Goal: Task Accomplishment & Management: Use online tool/utility

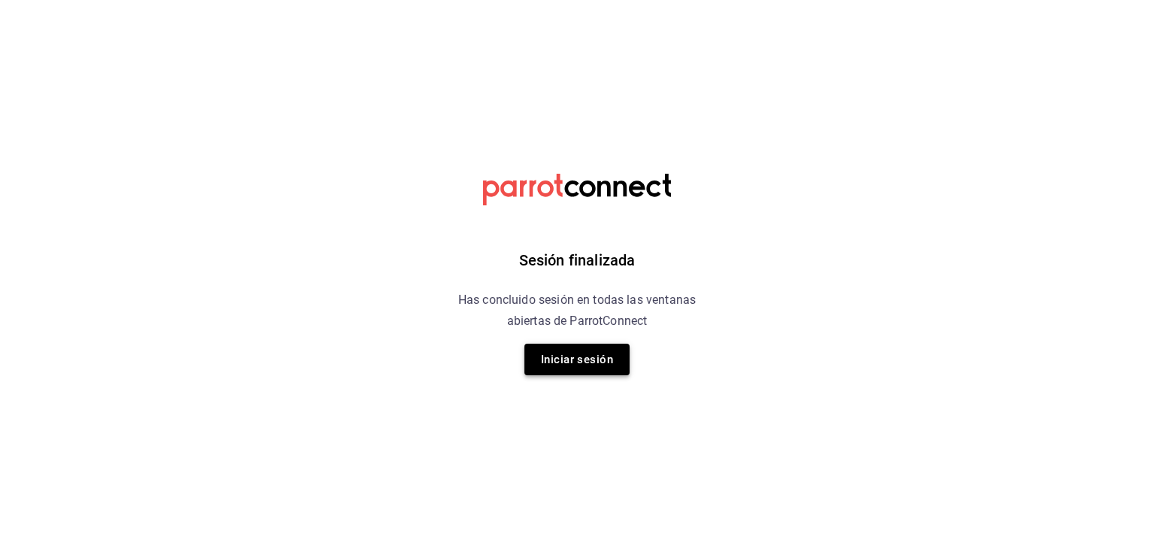
click at [586, 367] on button "Iniciar sesión" at bounding box center [577, 359] width 105 height 32
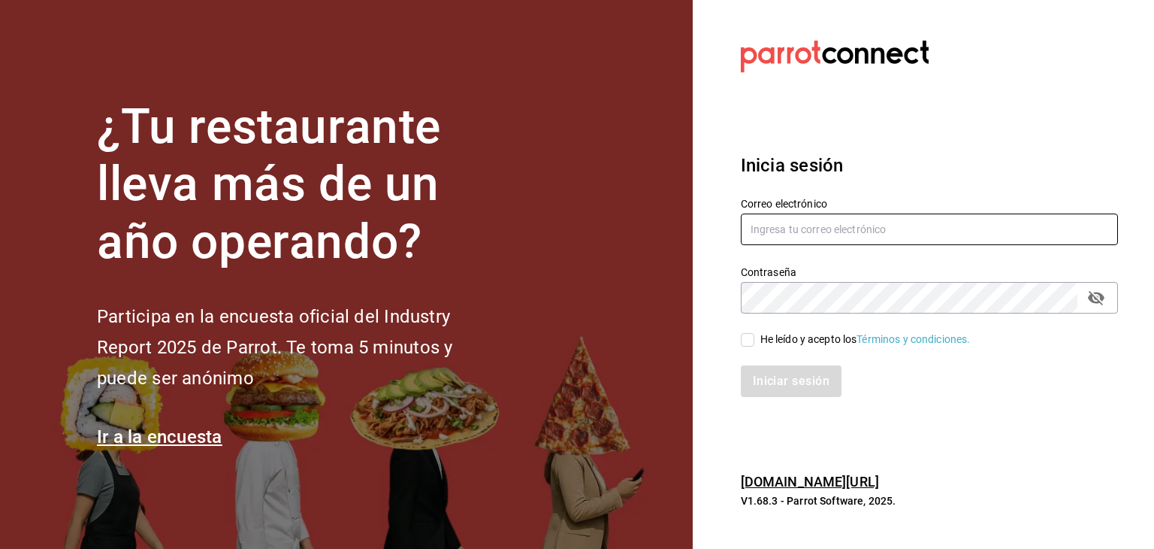
type input "carlosjavier.perez3@gmail.com"
click at [754, 341] on input "He leído y acepto los Términos y condiciones." at bounding box center [748, 340] width 14 height 14
checkbox input "true"
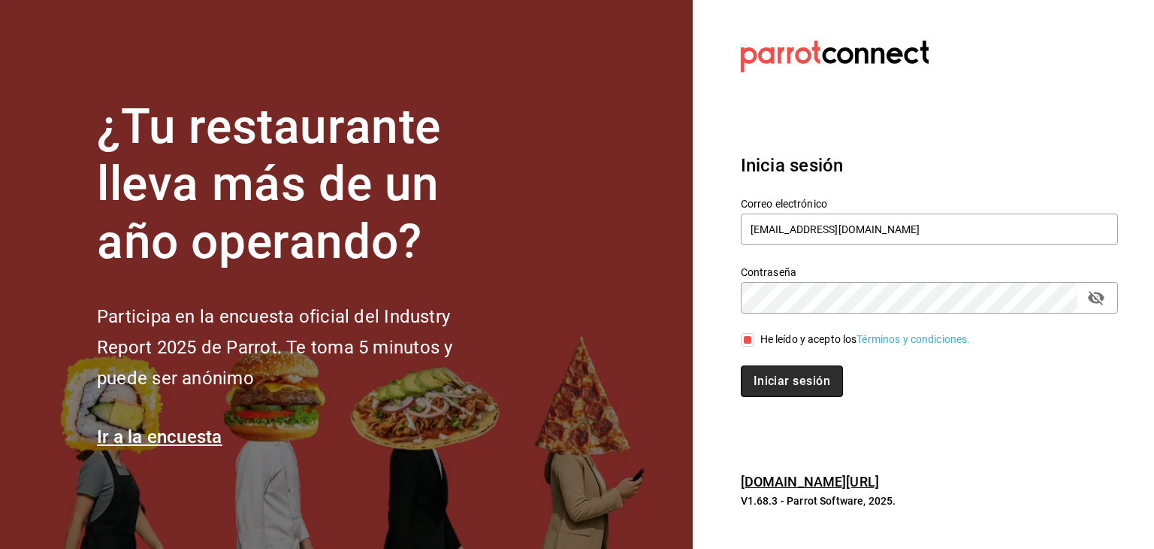
click at [760, 377] on button "Iniciar sesión" at bounding box center [792, 381] width 102 height 32
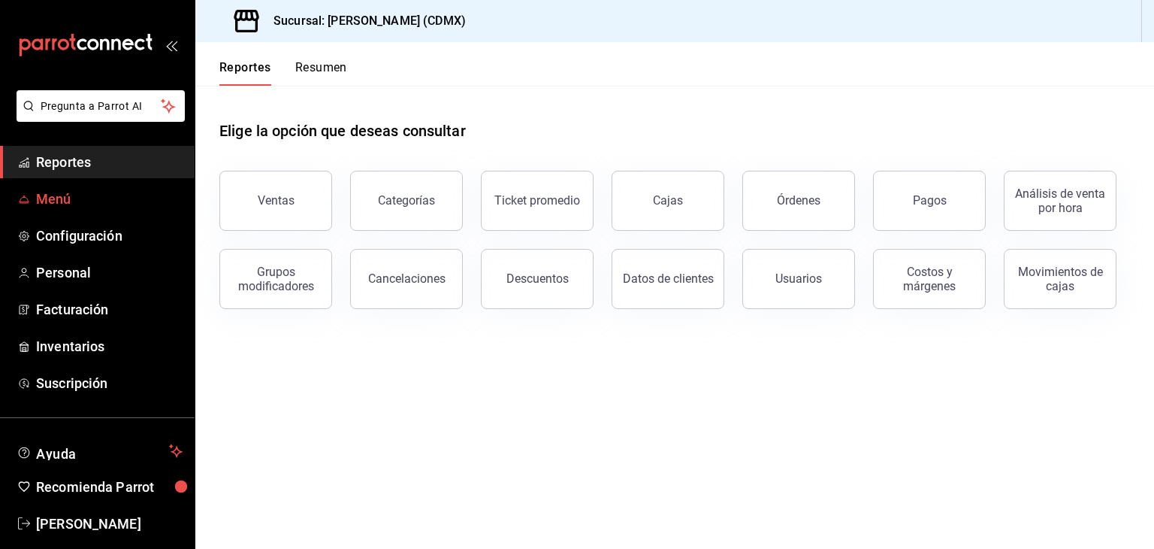
click at [53, 200] on span "Menú" at bounding box center [109, 199] width 147 height 20
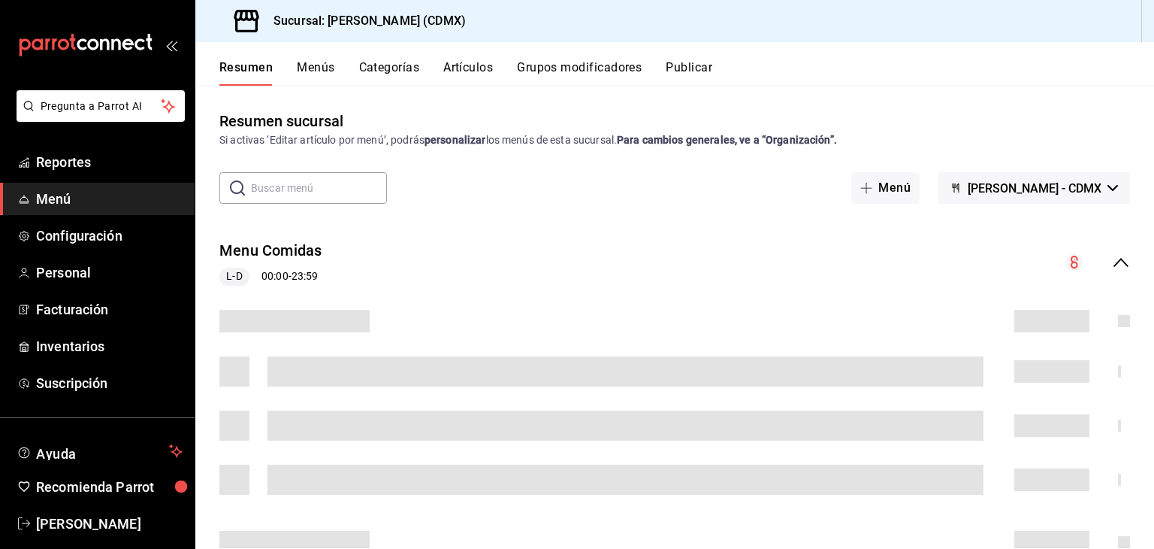
click at [476, 68] on button "Artículos" at bounding box center [468, 73] width 50 height 26
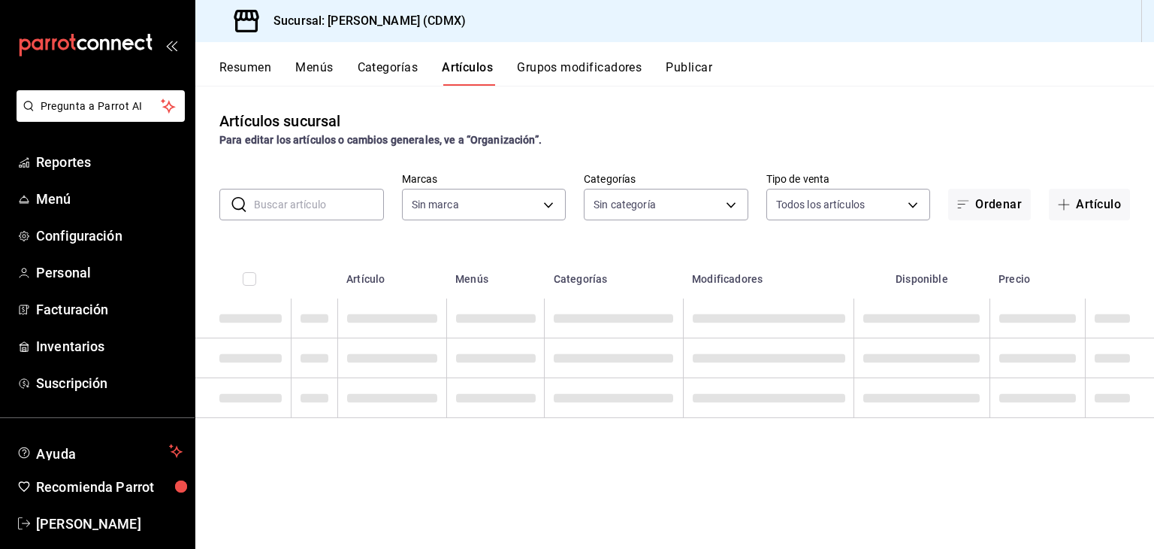
type input "e8959217-8293-4aa1-bca7-f4bcfdcf473f"
type input "1e02d810-cdf2-4ec1-83a5-53e2a682a2fa,5422f907-60b5-4d72-a128-ca21ee141599,c04e8…"
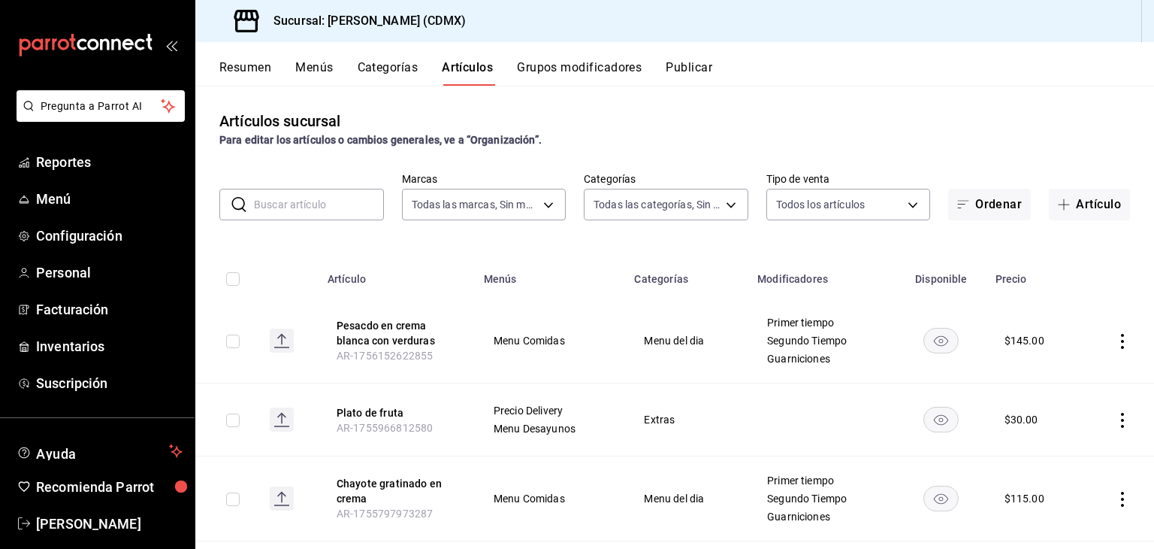
click at [334, 199] on input "text" at bounding box center [319, 204] width 130 height 30
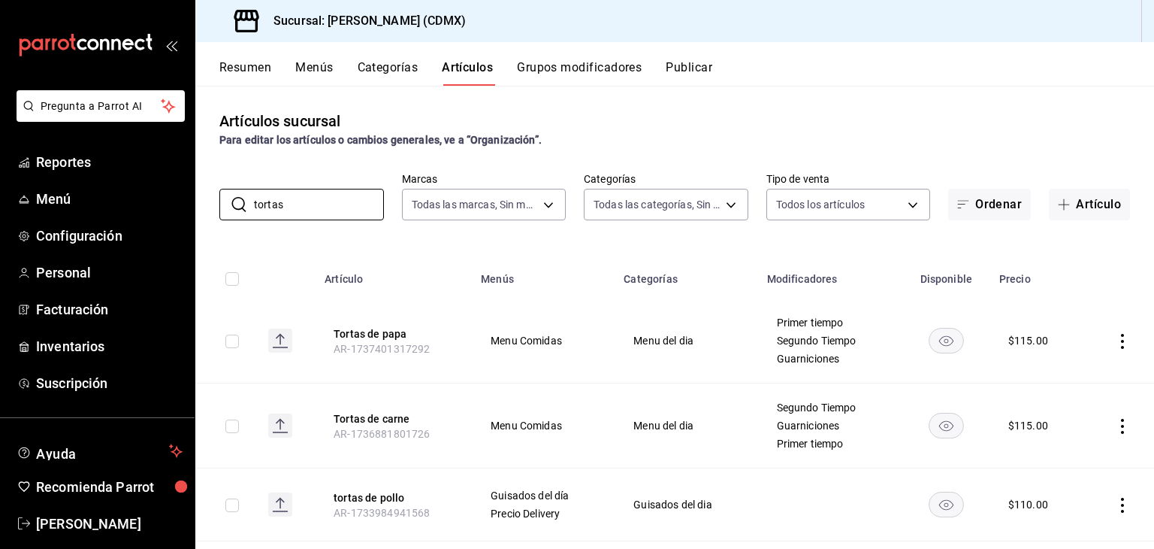
type input "tortas"
click at [1115, 422] on icon "actions" at bounding box center [1122, 426] width 15 height 15
click at [1067, 452] on span "Editar" at bounding box center [1066, 448] width 39 height 16
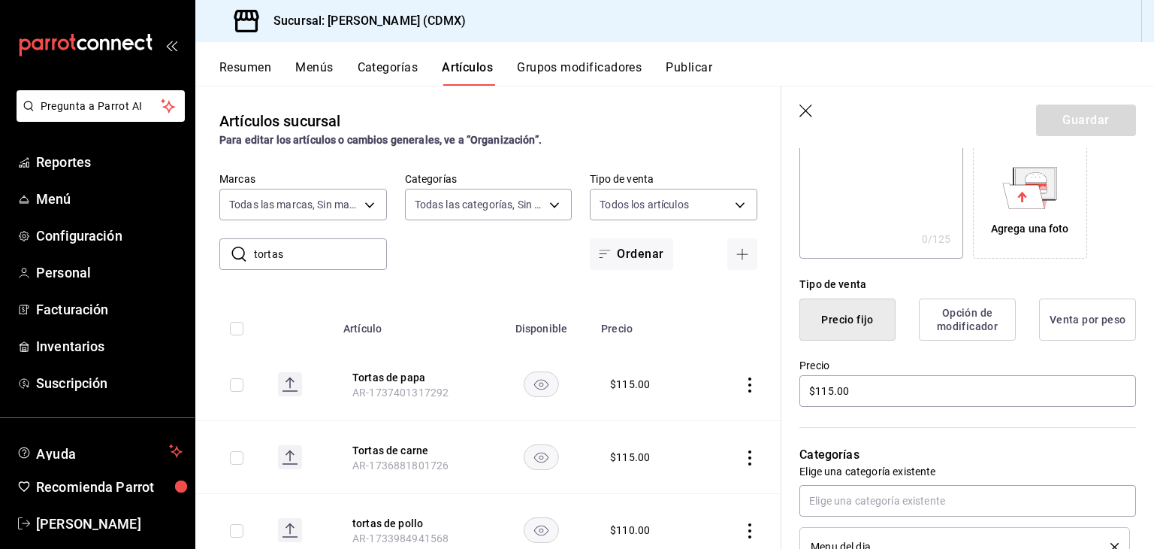
scroll to position [245, 0]
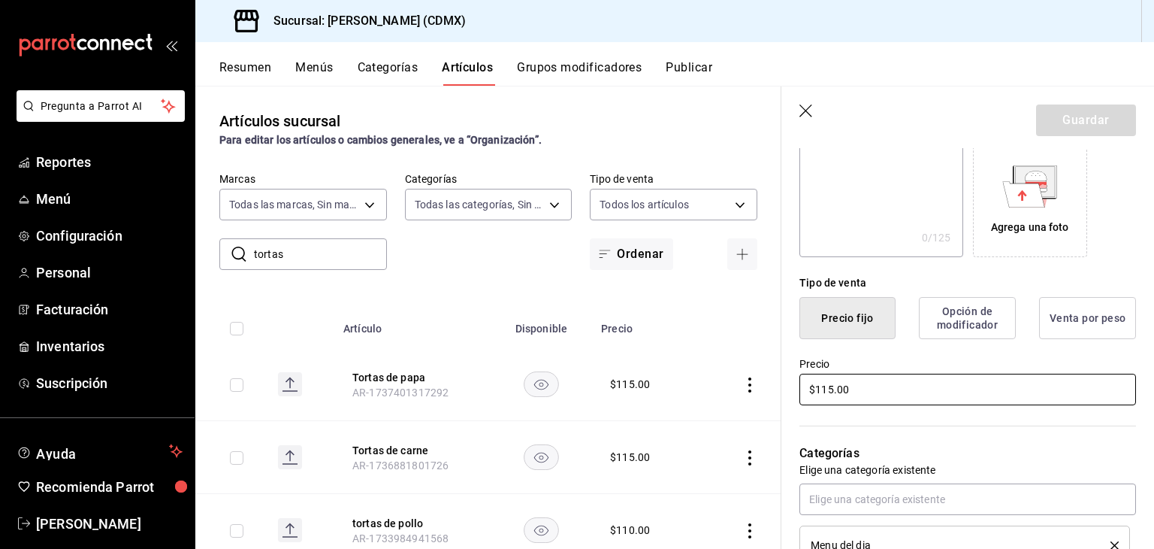
click at [860, 392] on input "$115.00" at bounding box center [968, 390] width 337 height 32
type input "$120.00"
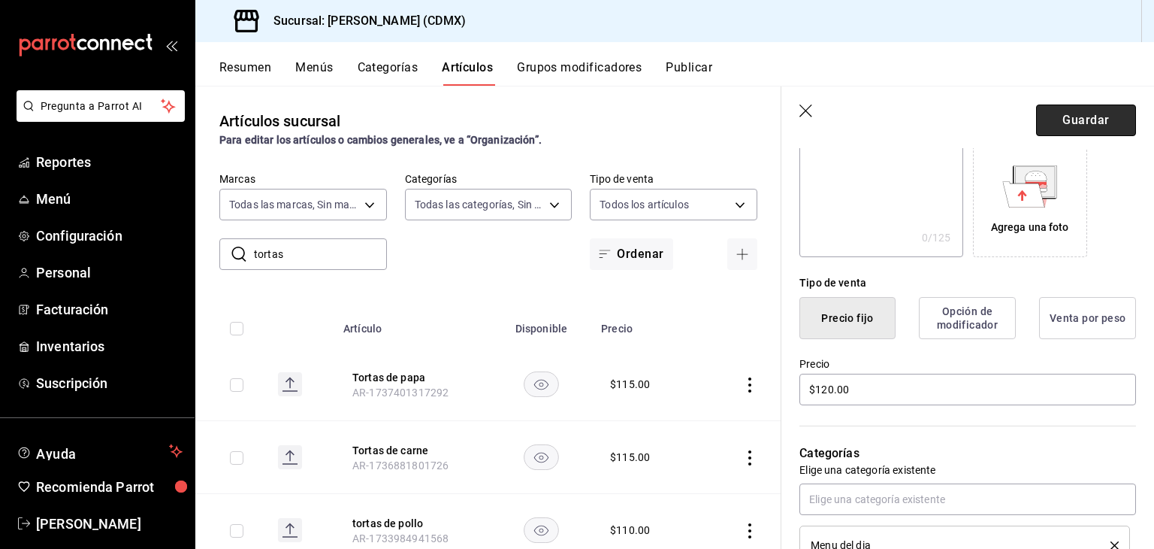
click at [1043, 126] on button "Guardar" at bounding box center [1086, 120] width 100 height 32
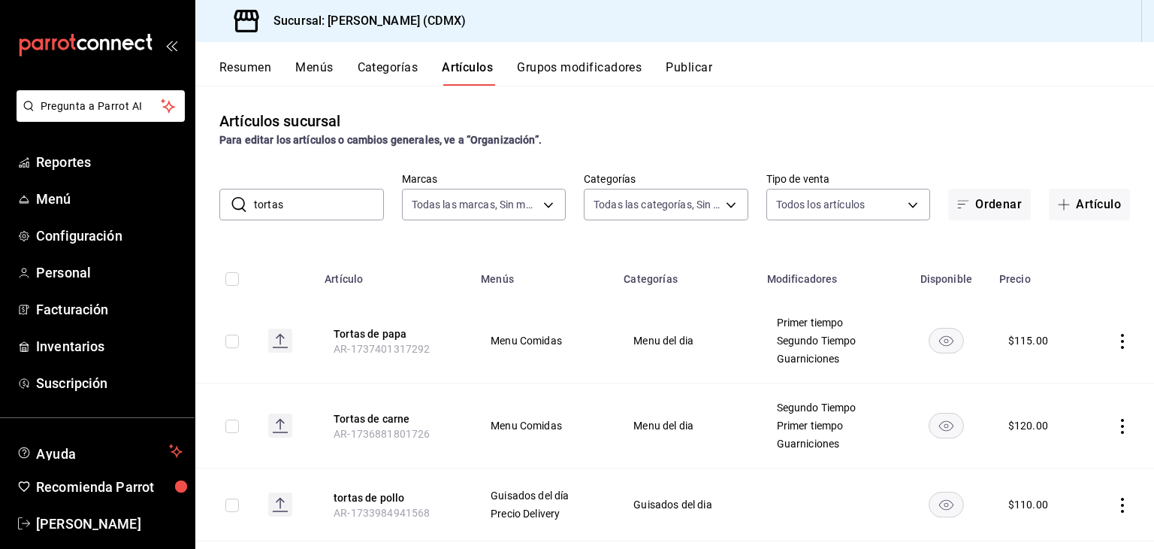
click at [307, 199] on input "tortas" at bounding box center [319, 204] width 130 height 30
type input "t"
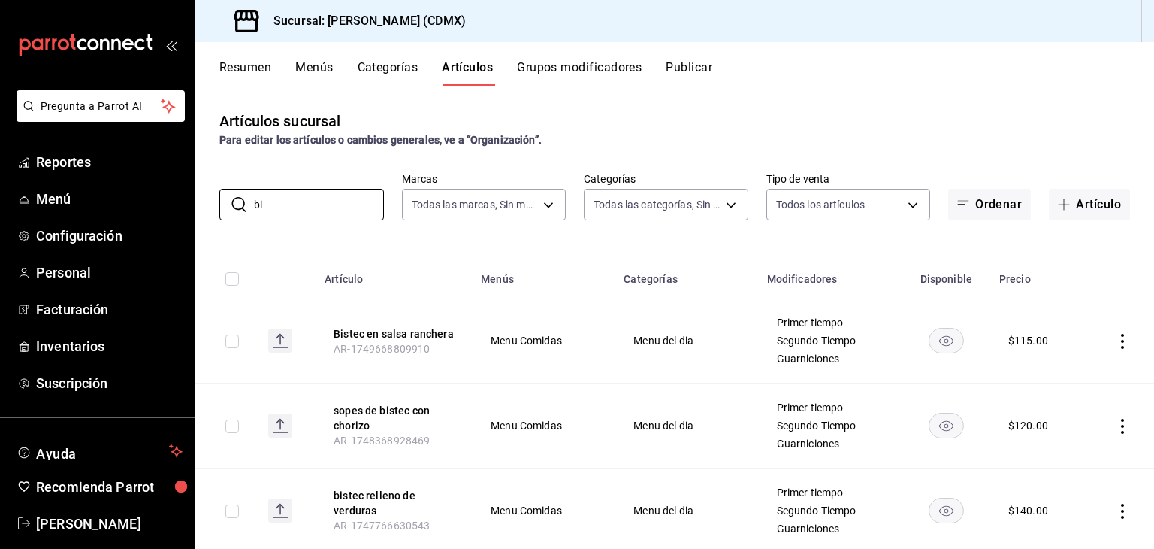
type input "b"
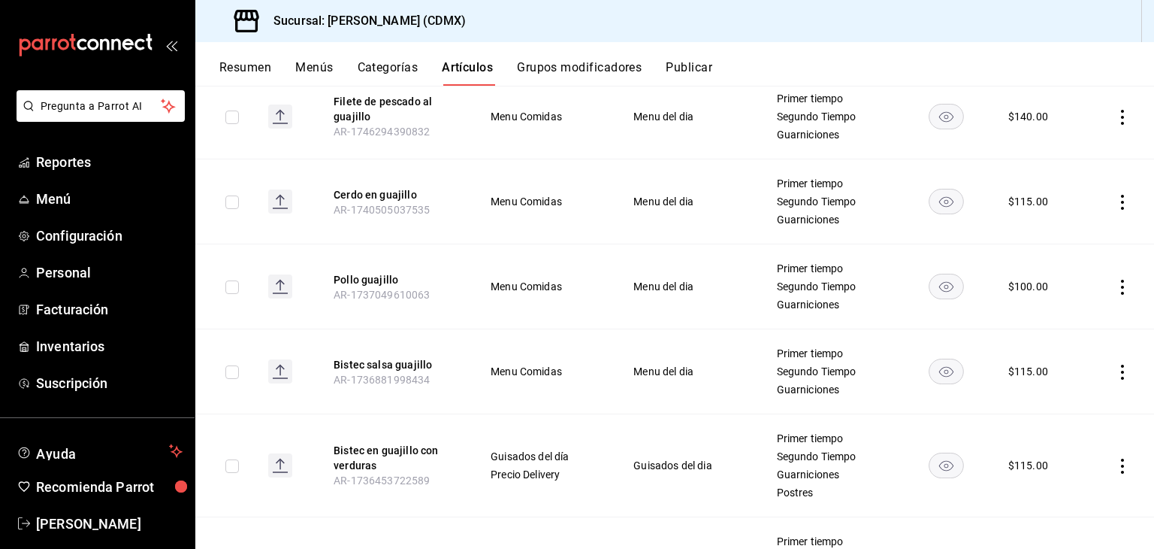
scroll to position [225, 0]
type input "guaji"
click at [1115, 366] on icon "actions" at bounding box center [1122, 370] width 15 height 15
click at [1047, 401] on span "Editar" at bounding box center [1066, 405] width 39 height 16
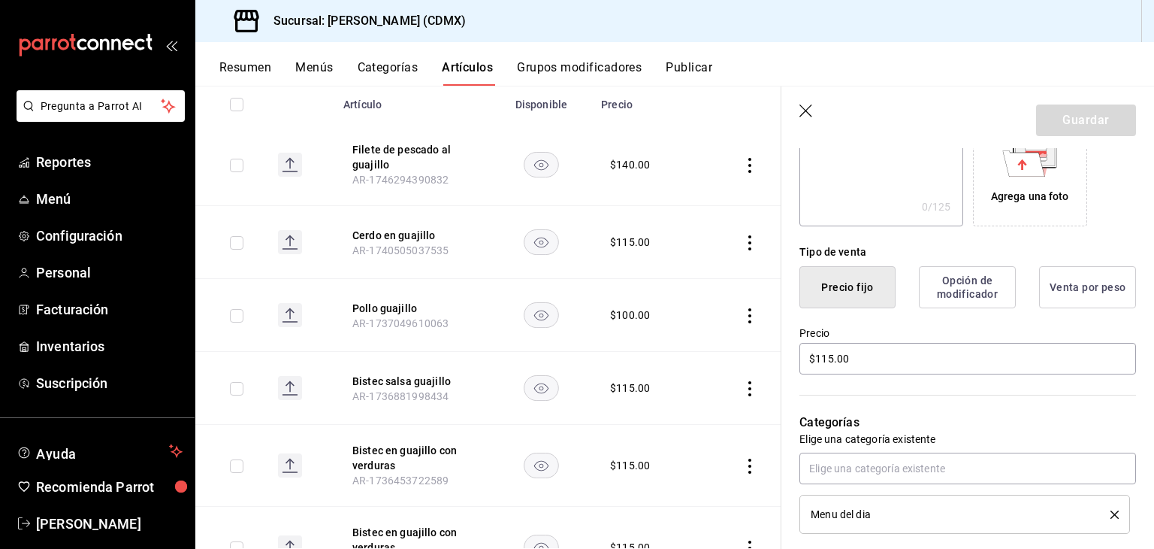
scroll to position [281, 0]
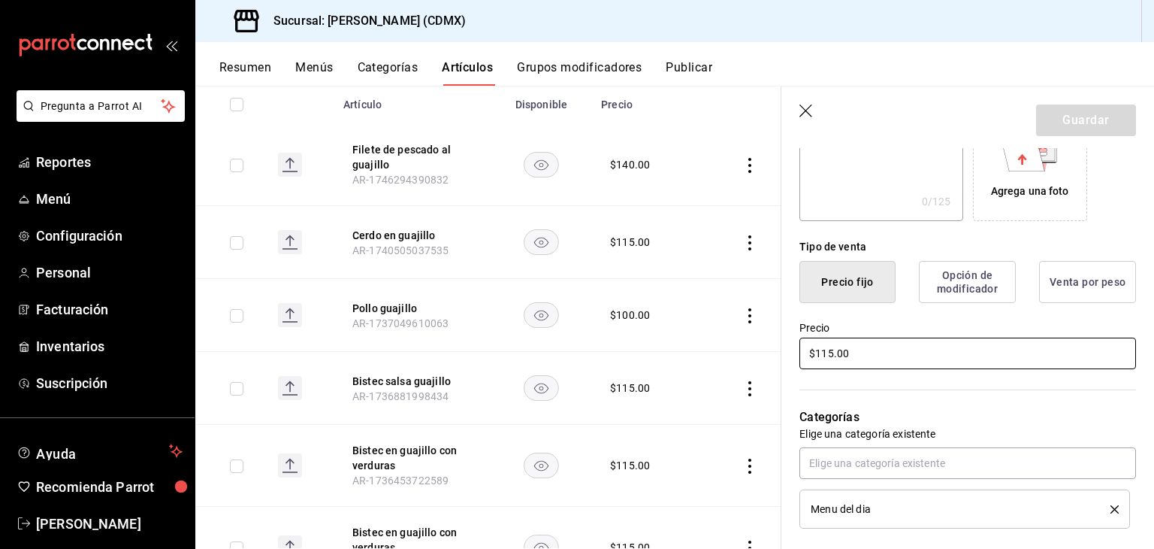
click at [849, 356] on input "$115.00" at bounding box center [968, 353] width 337 height 32
type input "$120.00"
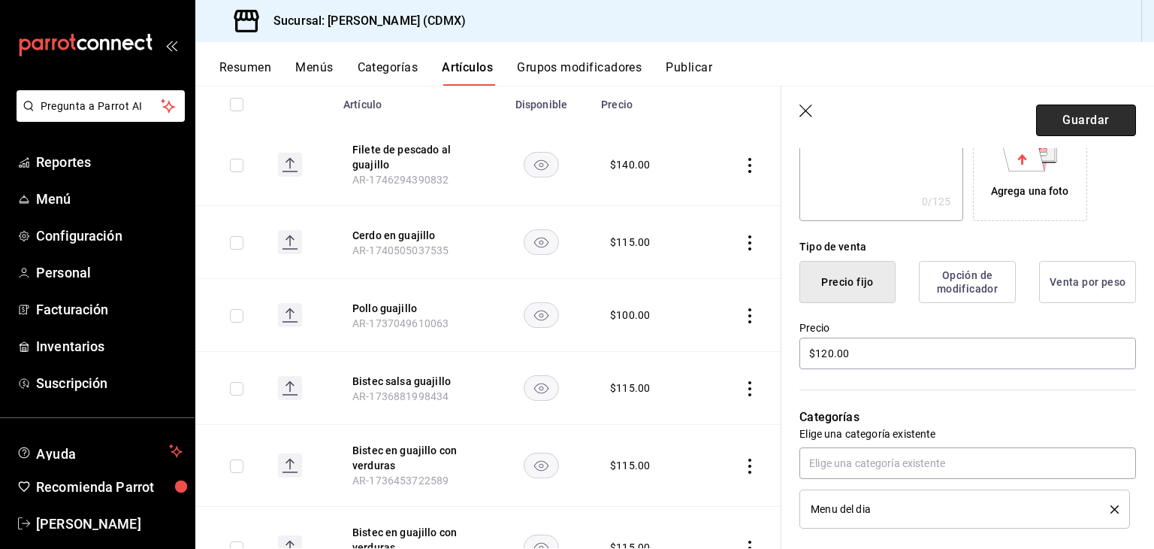
click at [1062, 130] on button "Guardar" at bounding box center [1086, 120] width 100 height 32
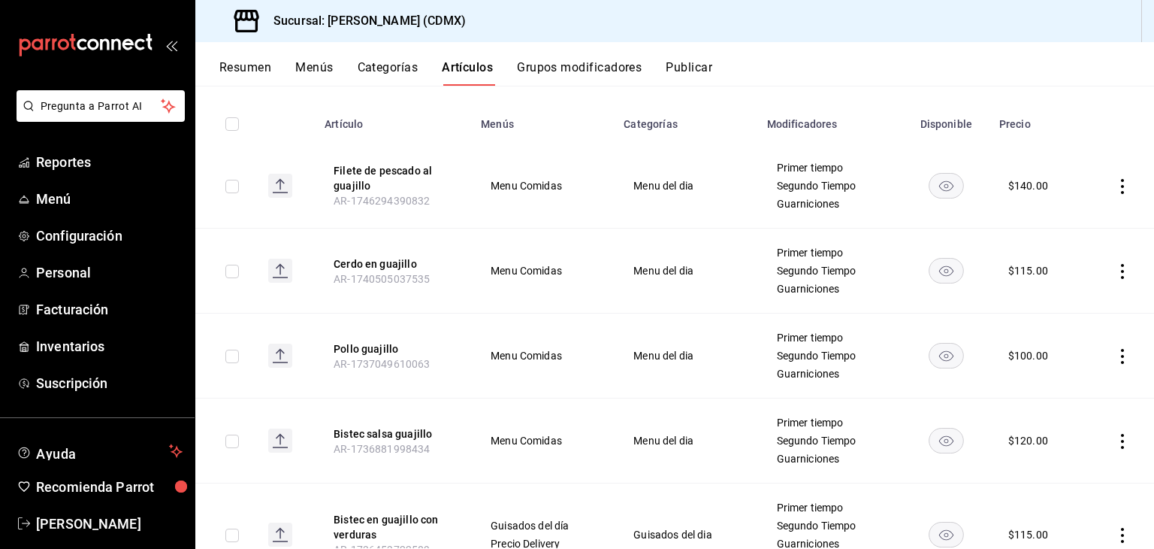
scroll to position [234, 0]
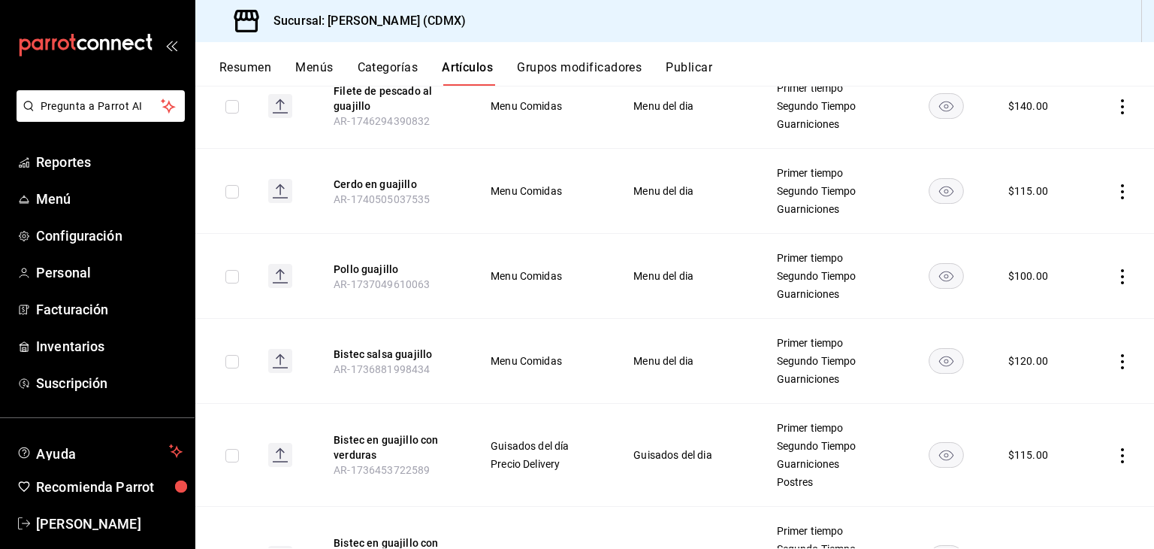
click at [1115, 457] on icon "actions" at bounding box center [1122, 455] width 15 height 15
click at [1071, 458] on li "Editar" at bounding box center [1053, 447] width 90 height 31
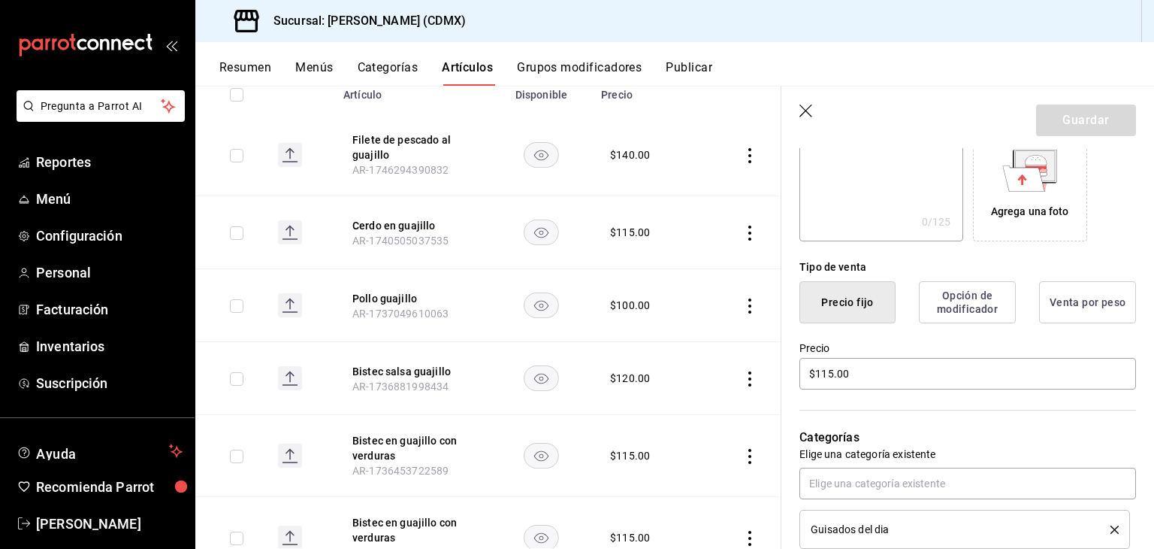
scroll to position [263, 0]
click at [885, 367] on input "$115.00" at bounding box center [968, 371] width 337 height 32
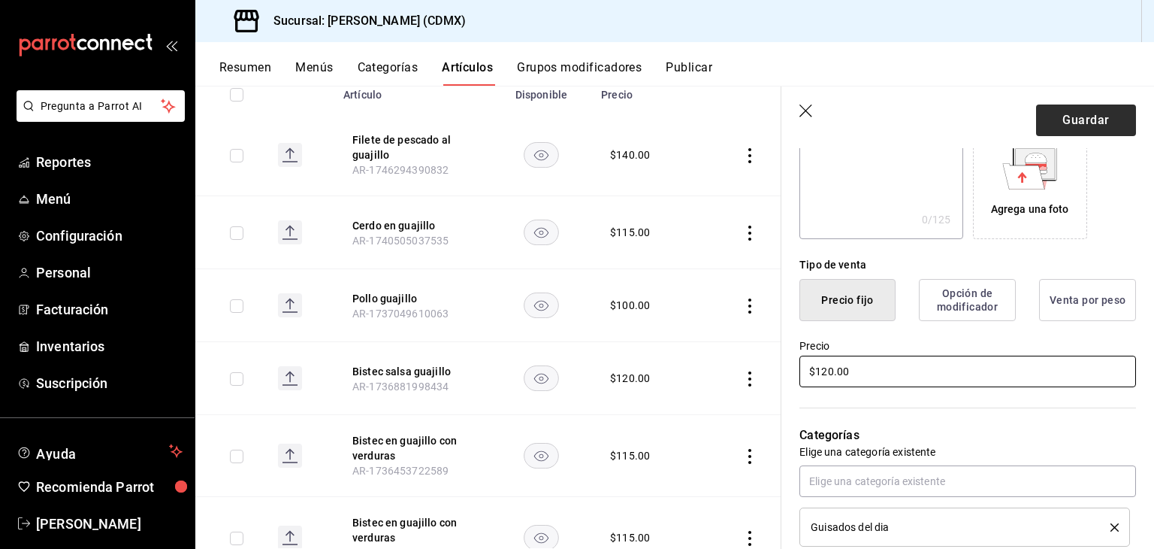
type input "$120.00"
click at [1066, 127] on button "Guardar" at bounding box center [1086, 120] width 100 height 32
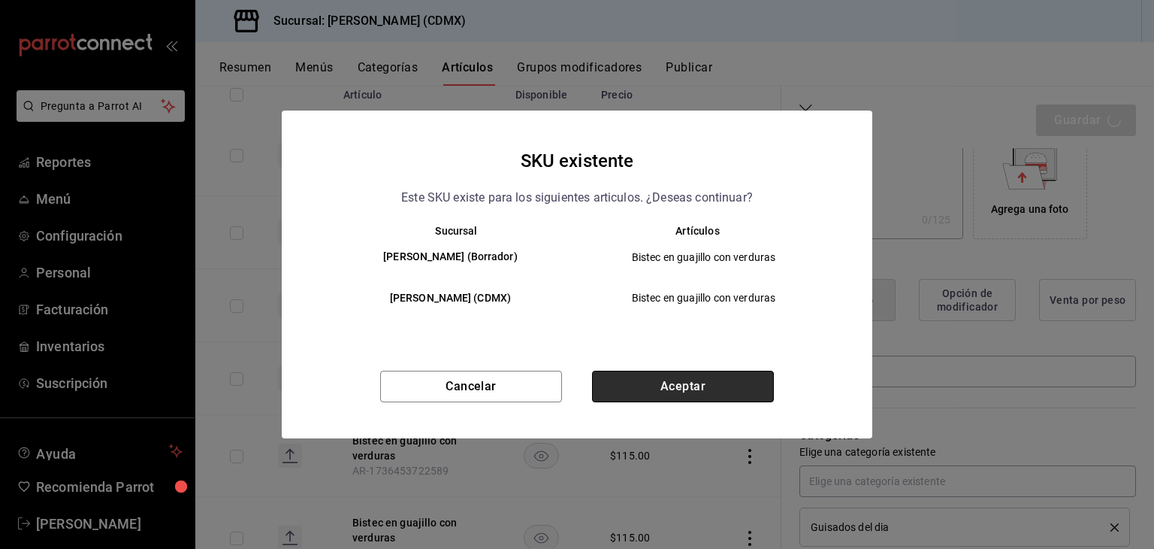
click at [670, 390] on button "Aceptar" at bounding box center [683, 386] width 182 height 32
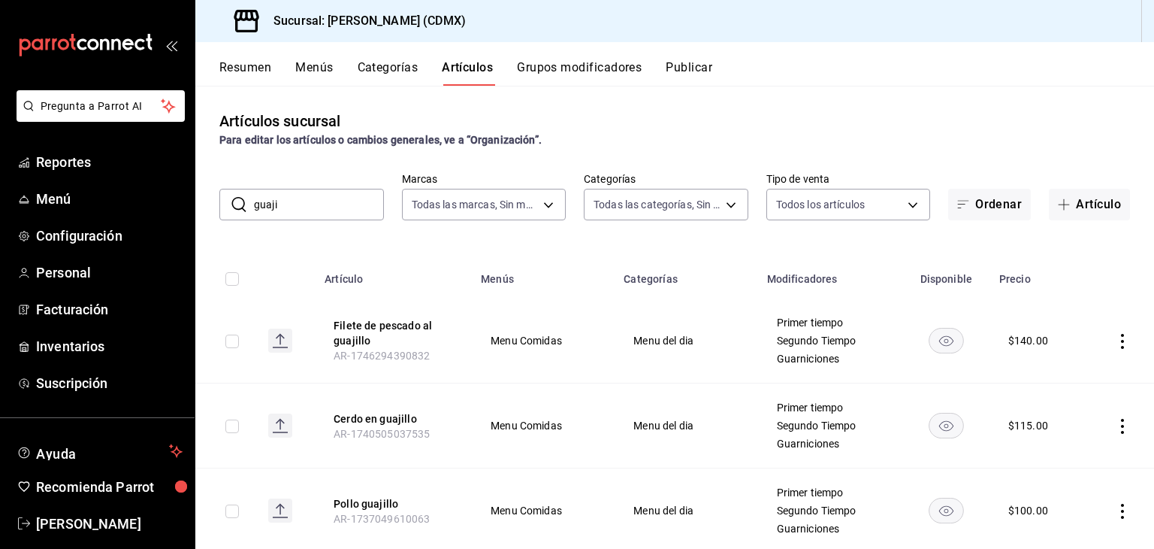
click at [297, 194] on input "guaji" at bounding box center [319, 204] width 130 height 30
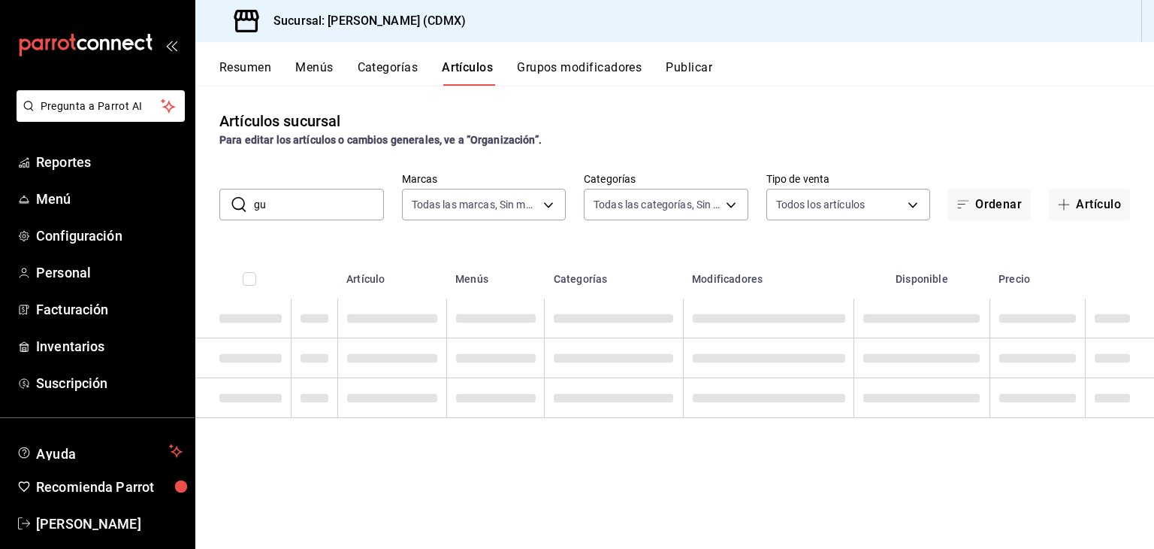
type input "g"
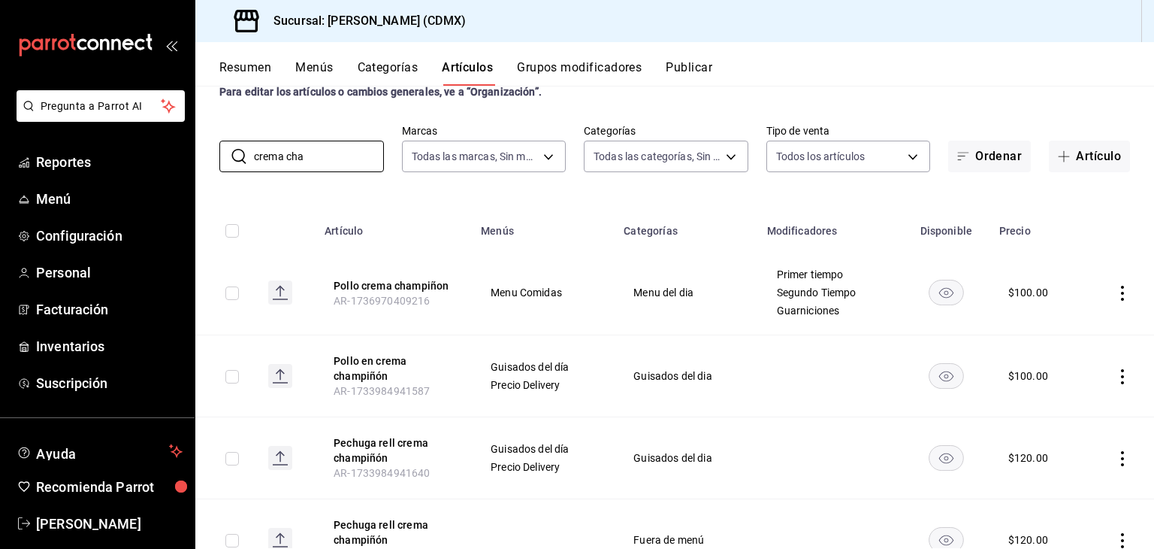
scroll to position [47, 0]
click at [321, 159] on input "crema cha" at bounding box center [319, 157] width 130 height 30
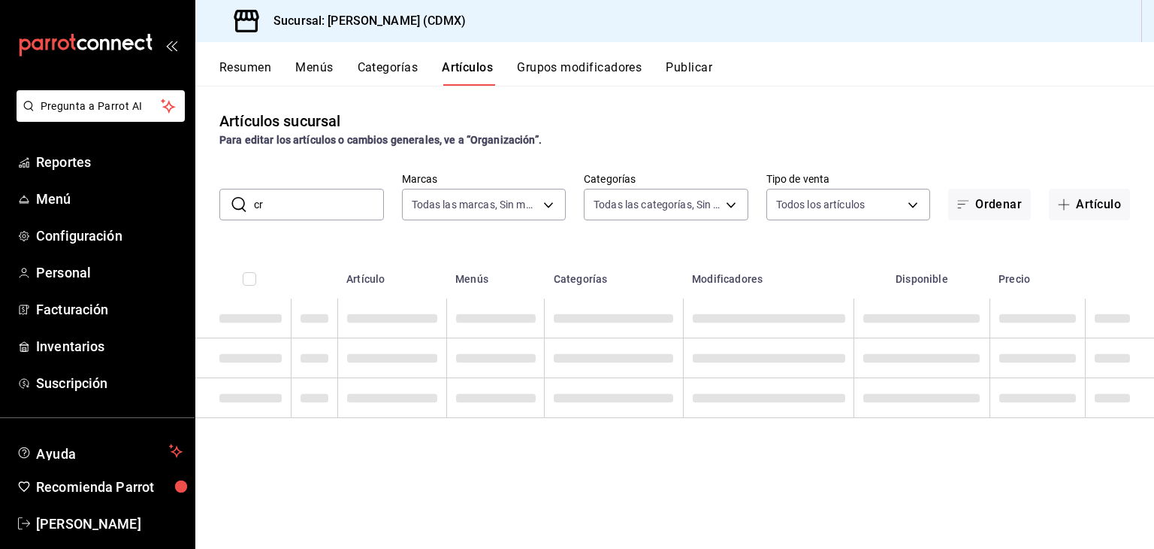
type input "c"
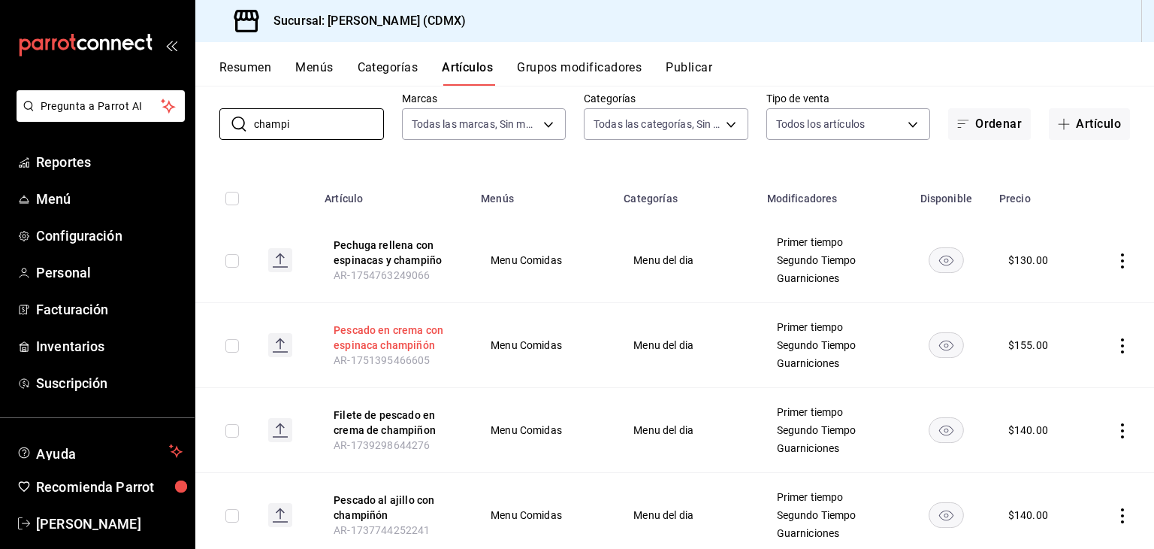
scroll to position [83, 0]
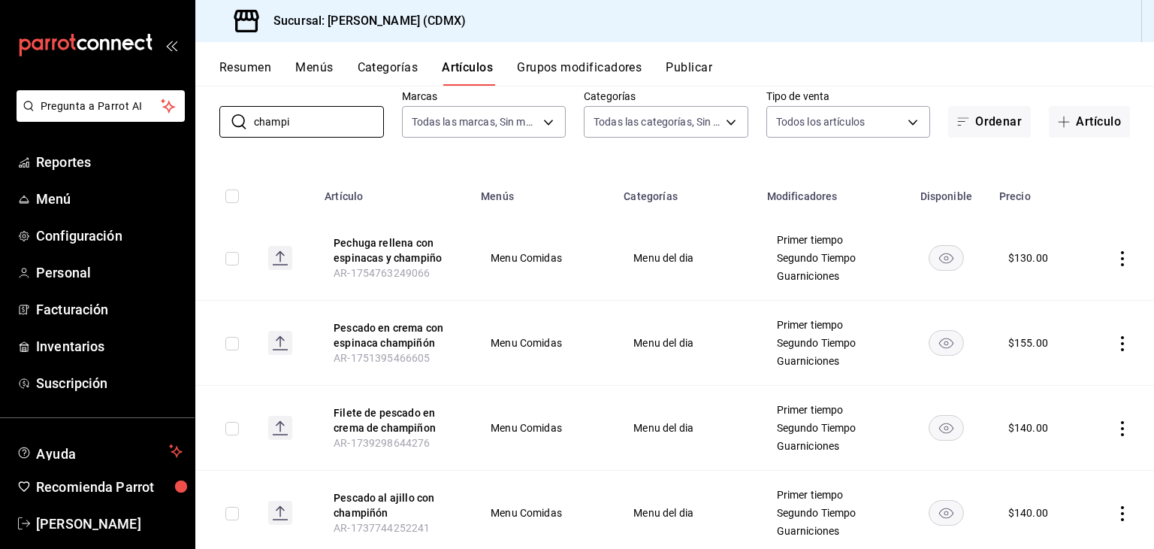
type input "champi"
click at [1115, 430] on icon "actions" at bounding box center [1122, 428] width 15 height 15
click at [1071, 440] on span "Editar" at bounding box center [1066, 448] width 39 height 16
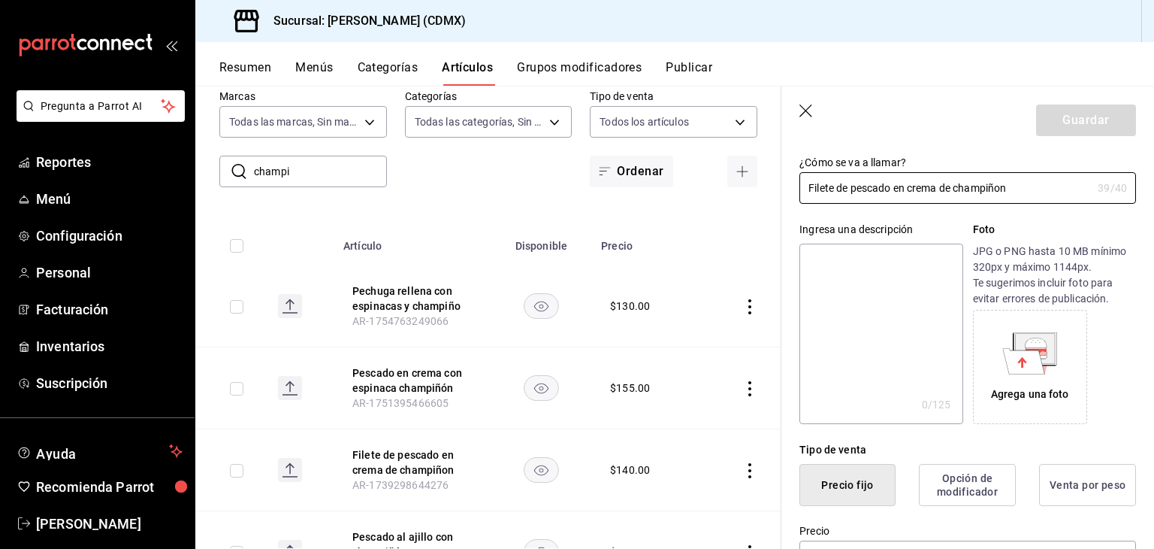
scroll to position [234, 0]
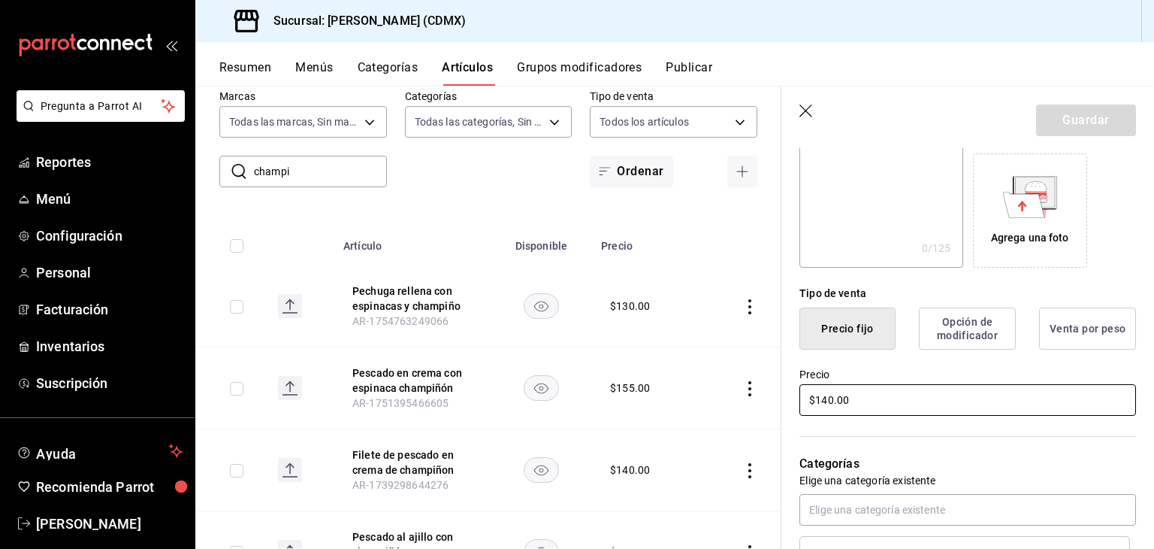
click at [873, 405] on input "$140.00" at bounding box center [968, 400] width 337 height 32
type input "$145.00"
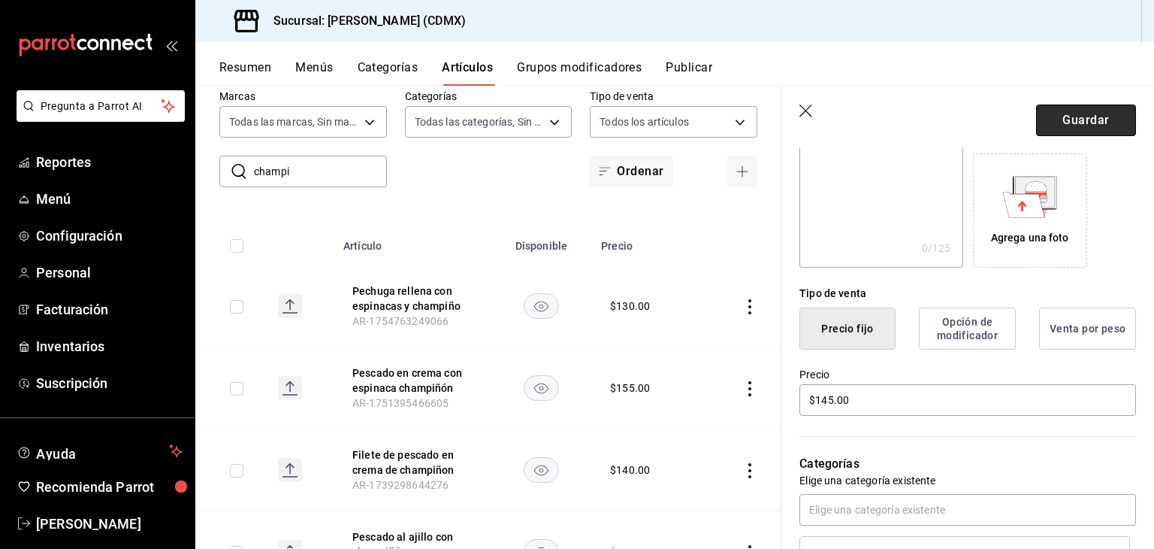
click at [1072, 120] on button "Guardar" at bounding box center [1086, 120] width 100 height 32
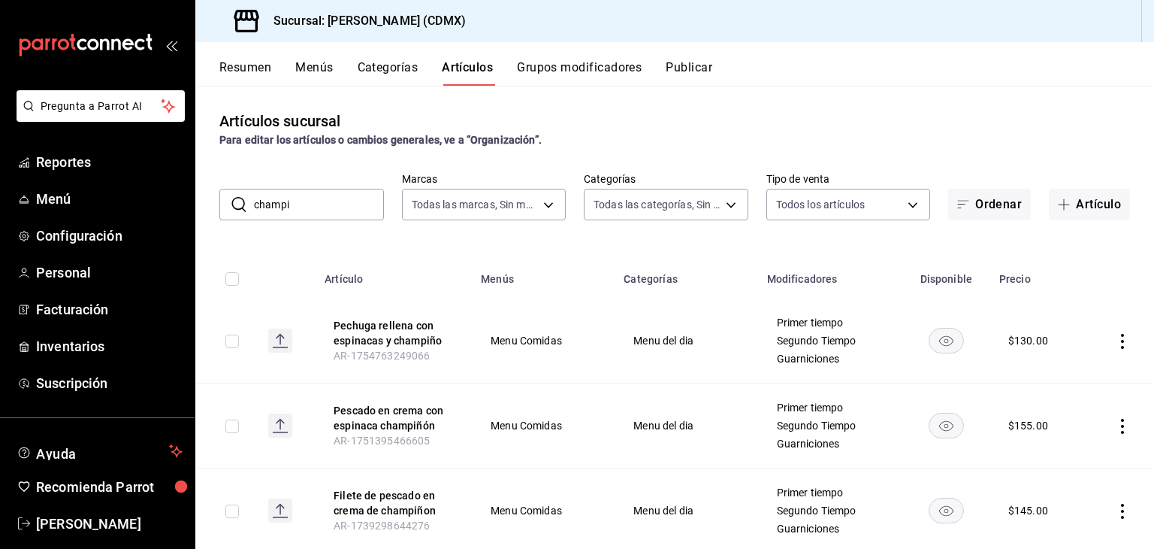
click at [364, 204] on input "champi" at bounding box center [319, 204] width 130 height 30
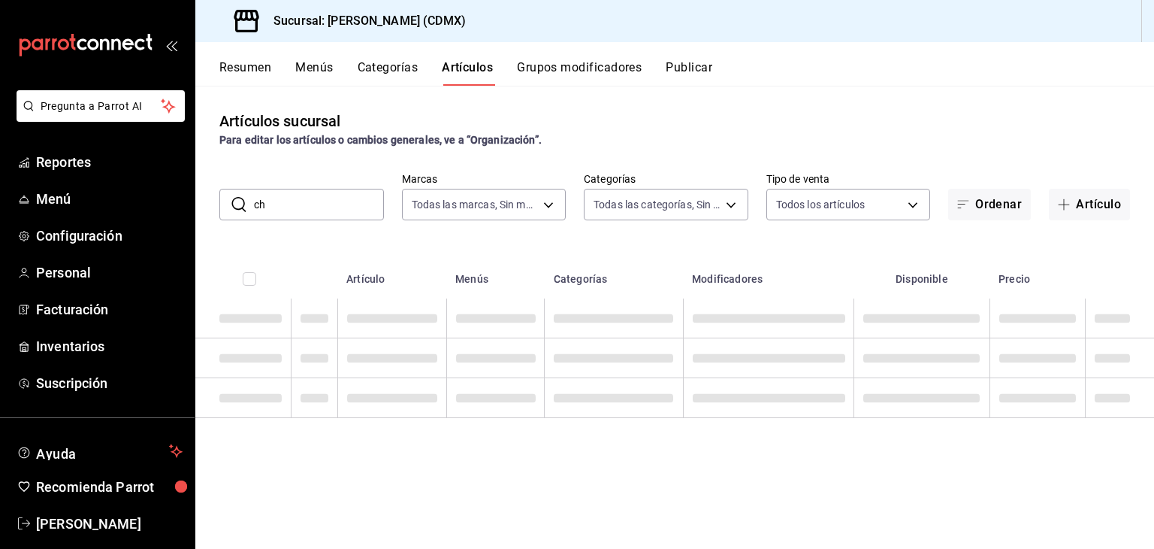
type input "c"
type input "guajillo"
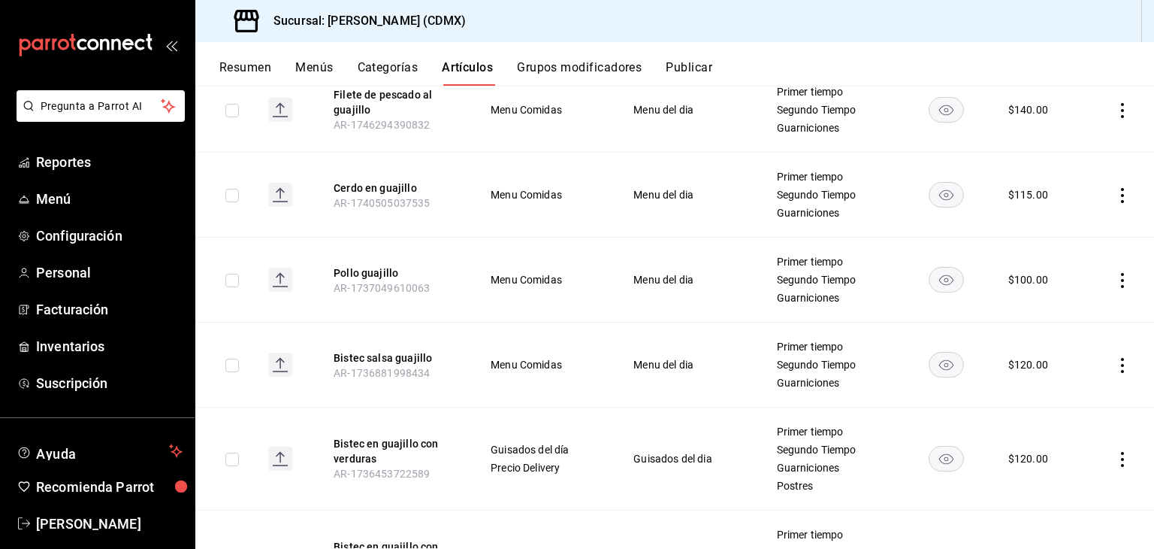
scroll to position [231, 0]
